Goal: Book appointment/travel/reservation

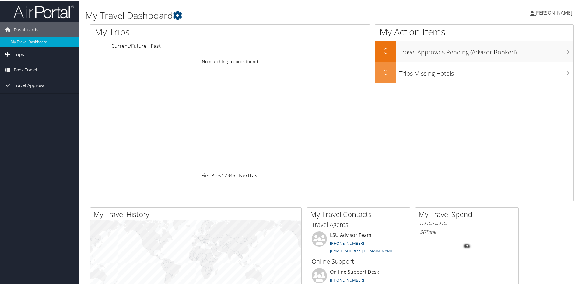
click at [22, 55] on span "Trips" at bounding box center [19, 53] width 10 height 15
click at [38, 100] on link "Book Travel" at bounding box center [39, 96] width 79 height 15
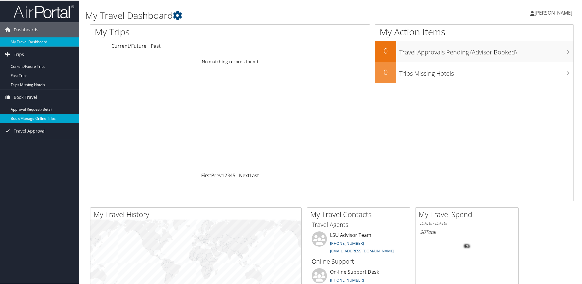
click at [39, 118] on link "Book/Manage Online Trips" at bounding box center [39, 118] width 79 height 9
